Goal: Task Accomplishment & Management: Complete application form

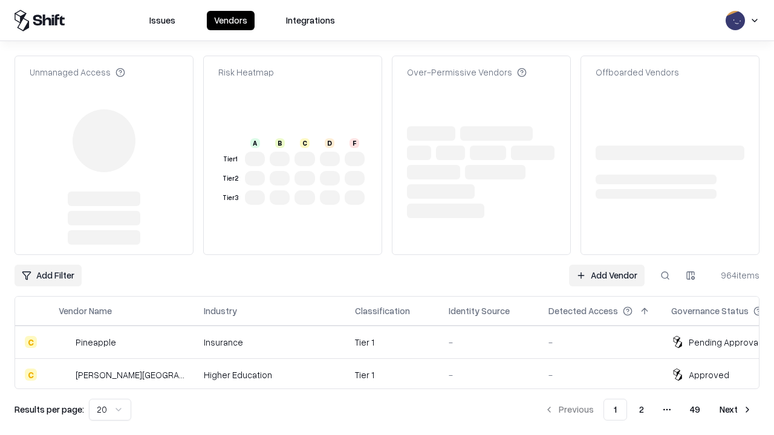
click at [606, 265] on link "Add Vendor" at bounding box center [607, 276] width 76 height 22
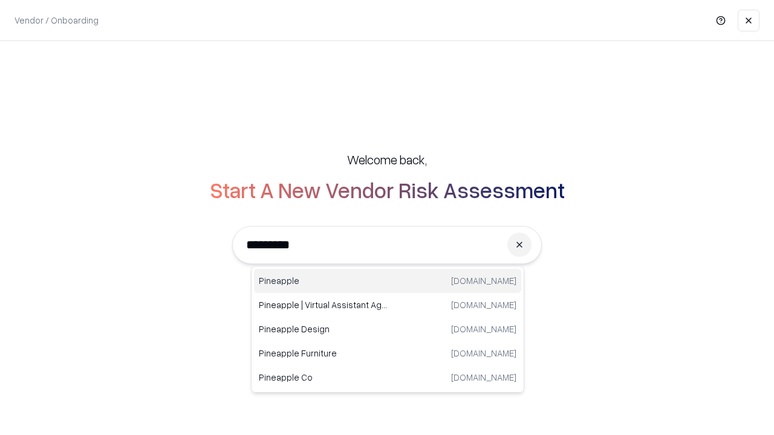
click at [387, 281] on div "Pineapple [DOMAIN_NAME]" at bounding box center [387, 281] width 267 height 24
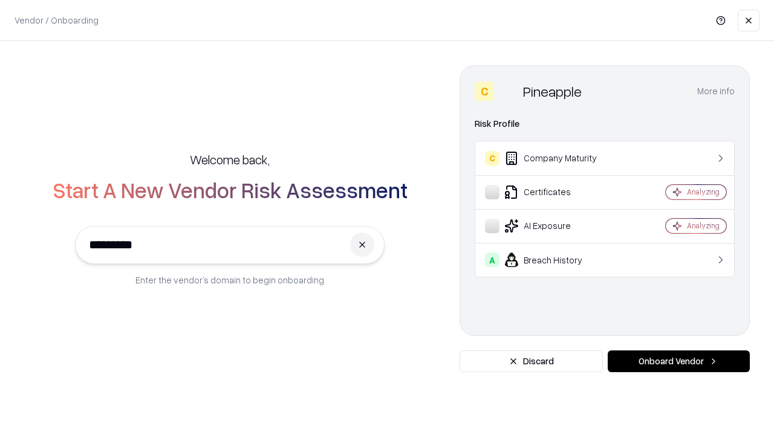
type input "*********"
click at [678, 361] on button "Onboard Vendor" at bounding box center [678, 362] width 142 height 22
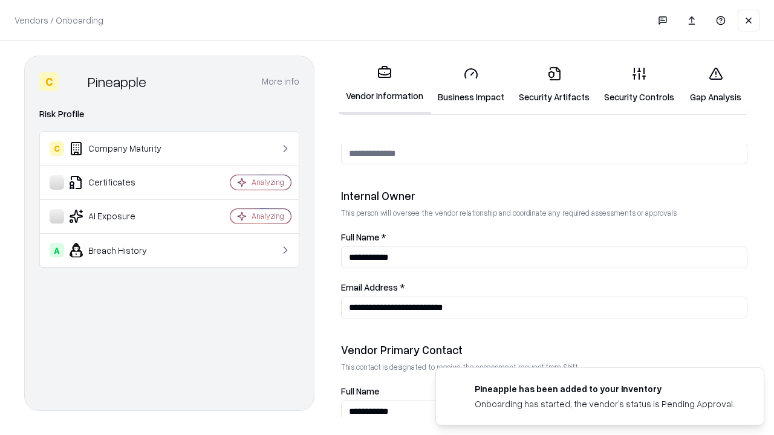
scroll to position [626, 0]
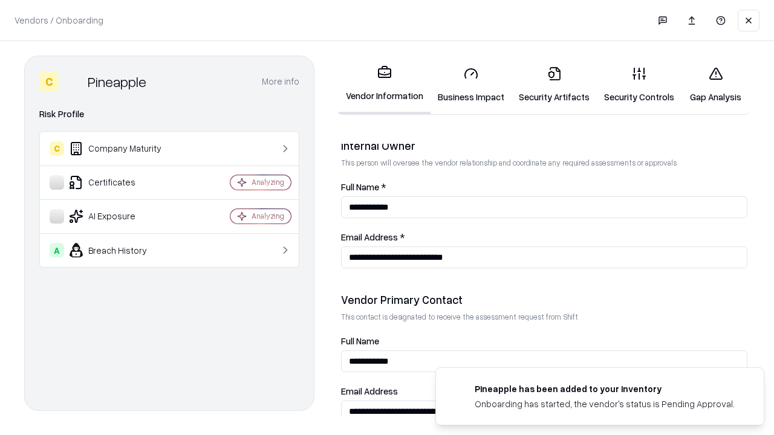
click at [471, 85] on link "Business Impact" at bounding box center [470, 85] width 81 height 56
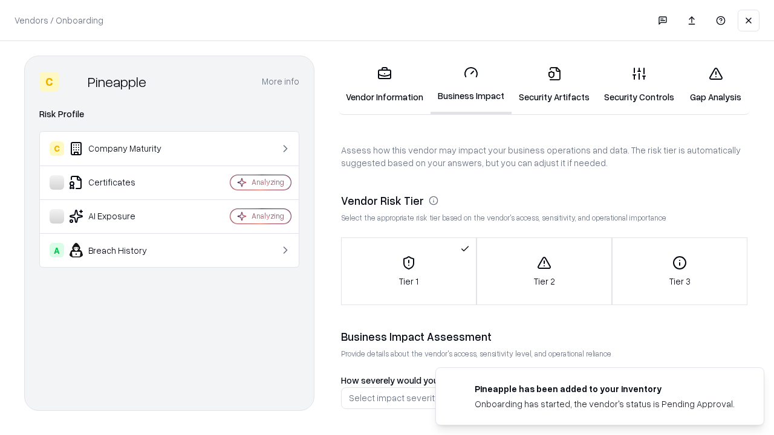
click at [554, 85] on link "Security Artifacts" at bounding box center [553, 85] width 85 height 56
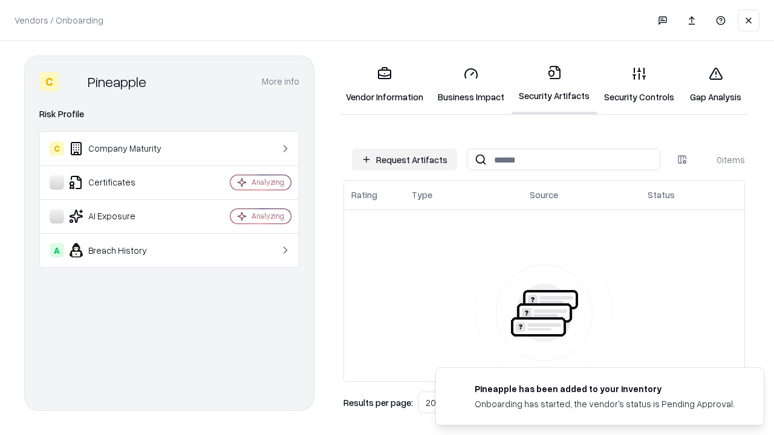
click at [404, 160] on button "Request Artifacts" at bounding box center [404, 160] width 105 height 22
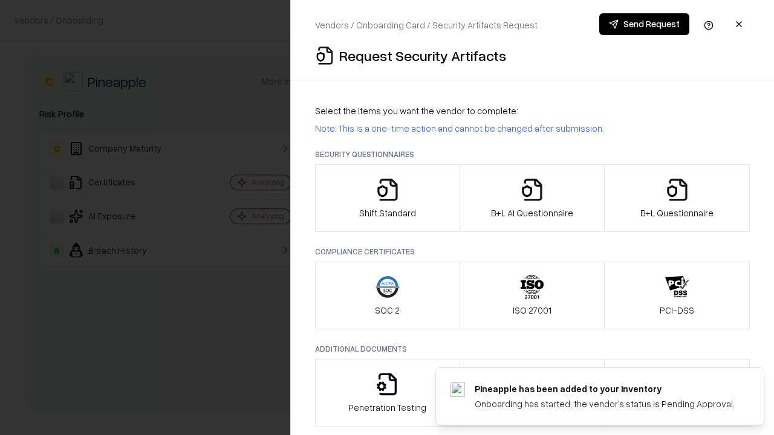
click at [387, 198] on icon "button" at bounding box center [387, 190] width 24 height 24
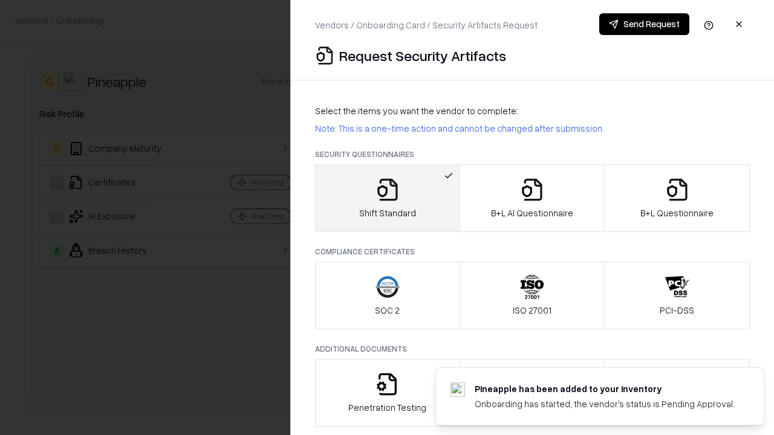
click at [644, 24] on button "Send Request" at bounding box center [644, 24] width 90 height 22
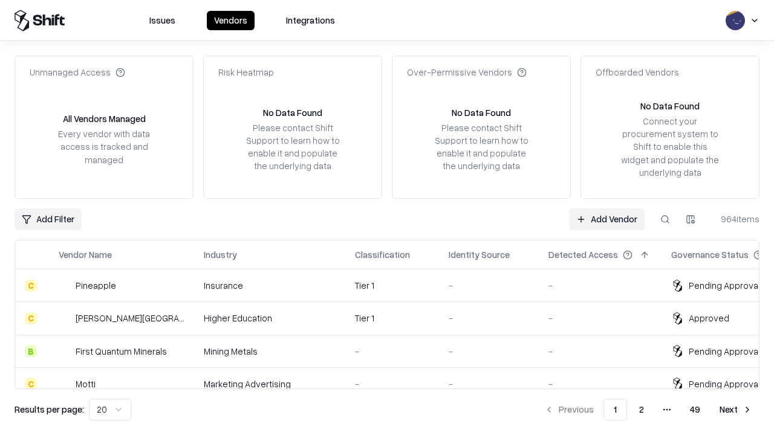
click at [665, 219] on button at bounding box center [665, 220] width 22 height 22
type input "*********"
click at [394, 285] on div "Tier 1" at bounding box center [392, 285] width 74 height 13
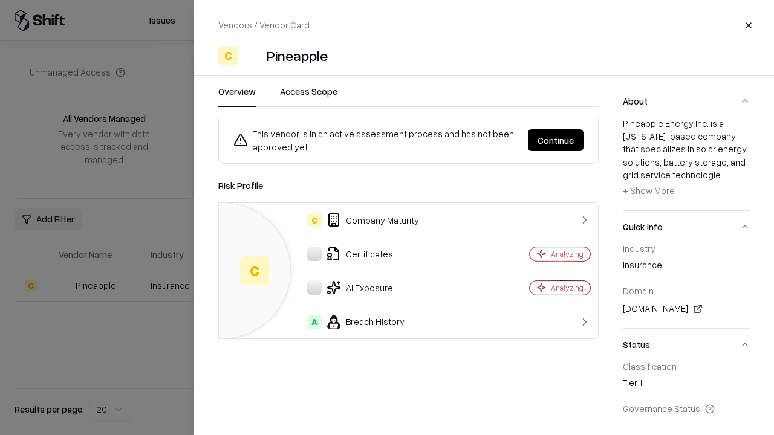
click at [555, 140] on button "Continue" at bounding box center [556, 140] width 56 height 22
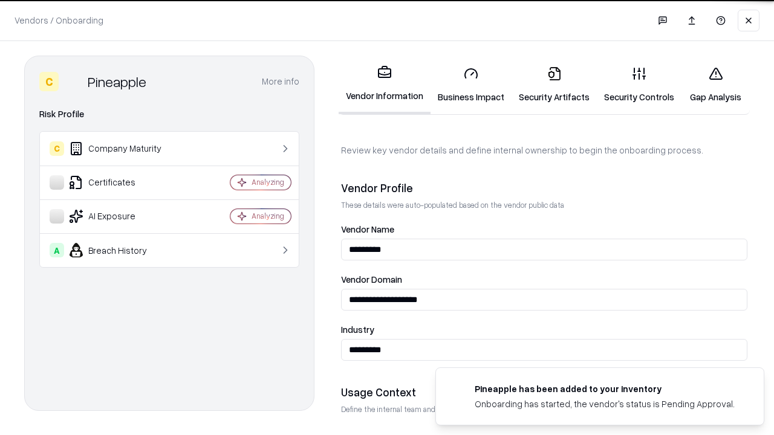
click at [554, 85] on link "Security Artifacts" at bounding box center [553, 85] width 85 height 56
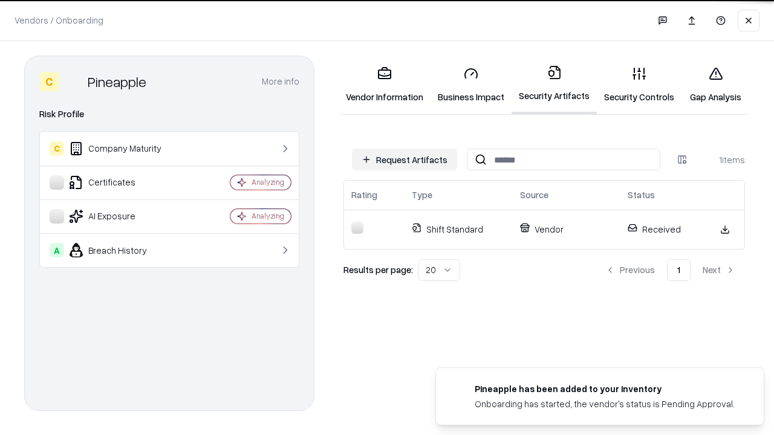
click at [715, 85] on link "Gap Analysis" at bounding box center [715, 85] width 68 height 56
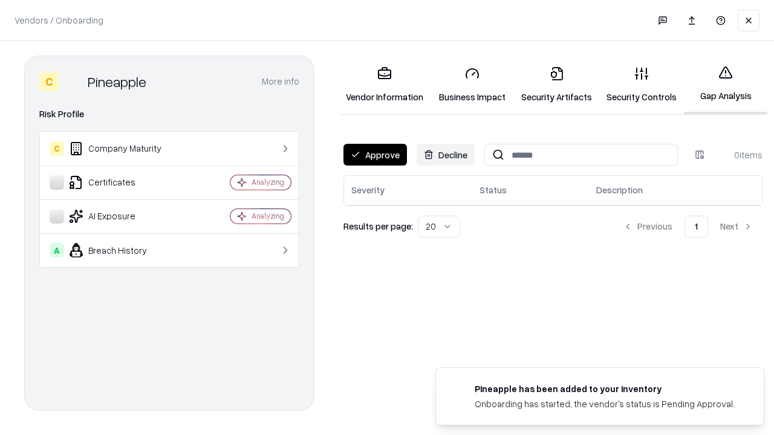
click at [375, 155] on button "Approve" at bounding box center [374, 155] width 63 height 22
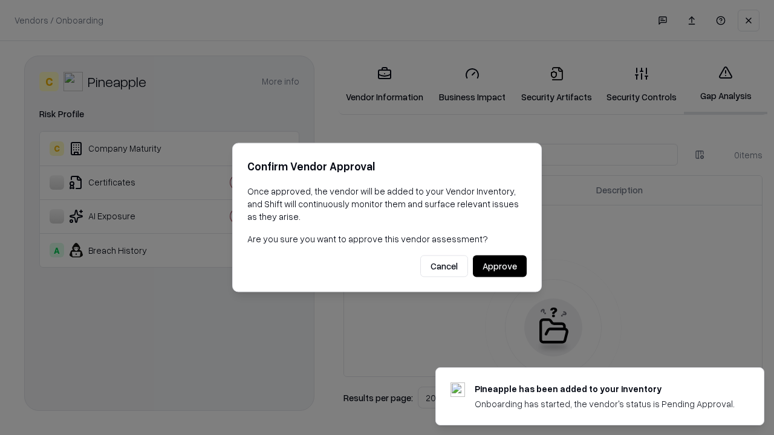
click at [499, 266] on button "Approve" at bounding box center [500, 267] width 54 height 22
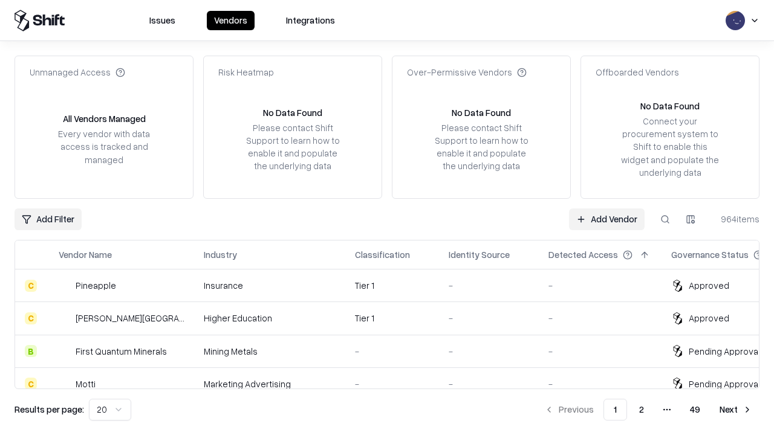
type input "*********"
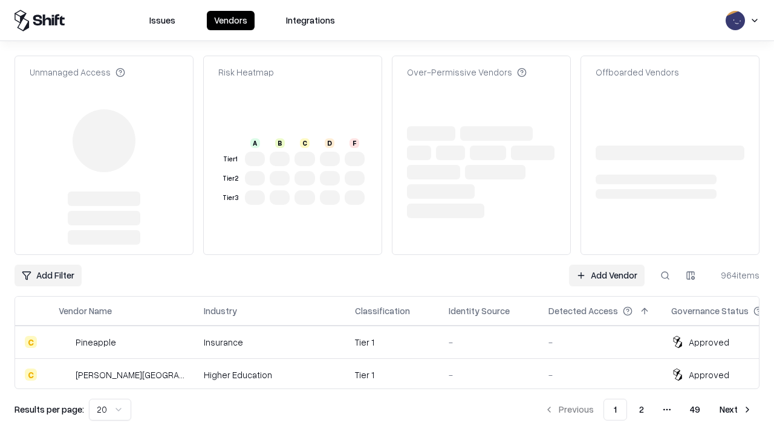
click at [606, 265] on link "Add Vendor" at bounding box center [607, 276] width 76 height 22
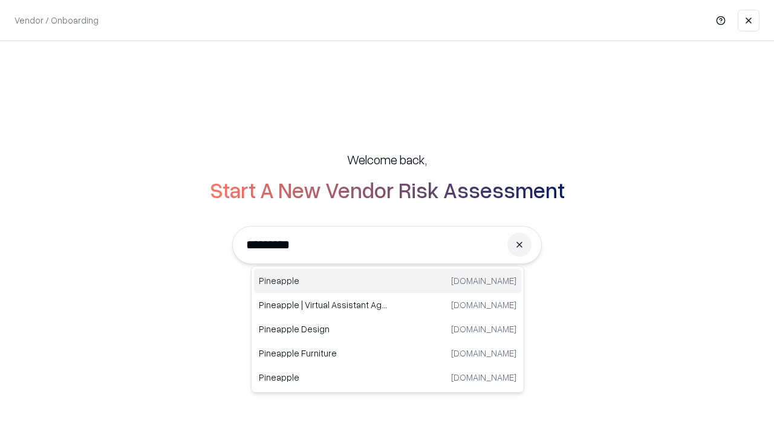
click at [387, 281] on div "Pineapple [DOMAIN_NAME]" at bounding box center [387, 281] width 267 height 24
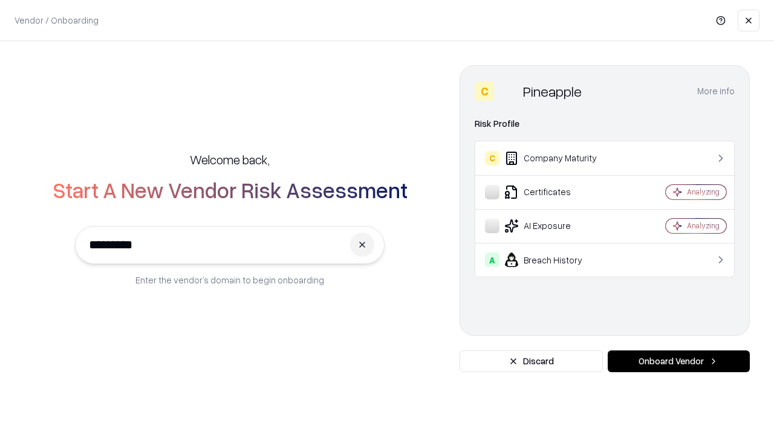
type input "*********"
click at [678, 361] on button "Onboard Vendor" at bounding box center [678, 362] width 142 height 22
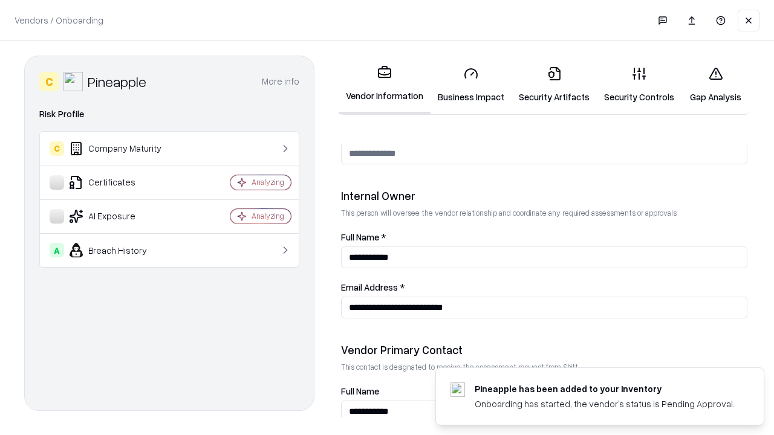
scroll to position [626, 0]
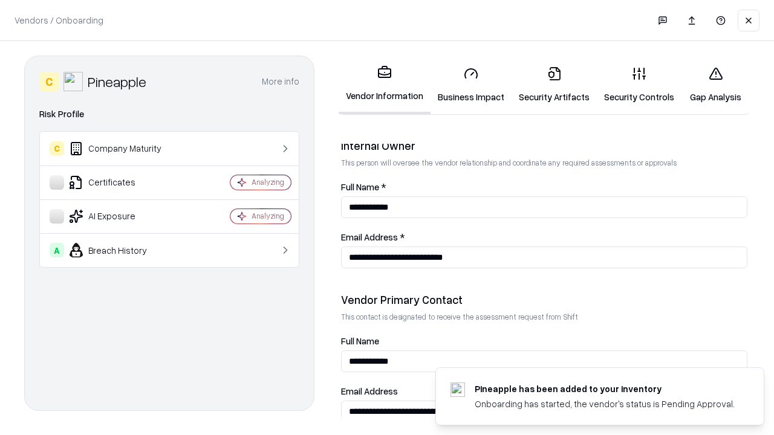
click at [715, 85] on link "Gap Analysis" at bounding box center [715, 85] width 68 height 56
